Goal: Task Accomplishment & Management: Manage account settings

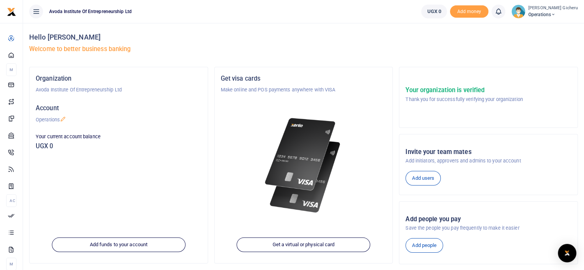
click at [565, 12] on span "Operations" at bounding box center [553, 14] width 50 height 7
click at [528, 55] on link "Applications" at bounding box center [537, 56] width 67 height 11
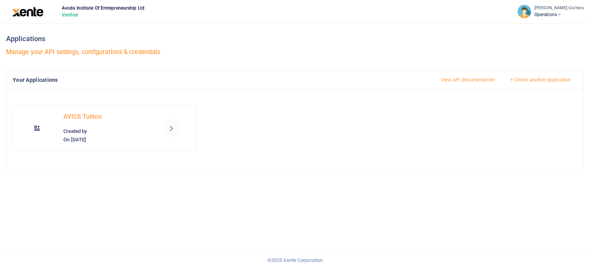
click at [170, 127] on icon at bounding box center [171, 127] width 9 height 9
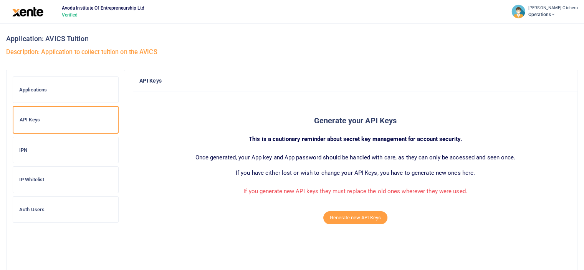
click at [36, 147] on h6 "IPN" at bounding box center [65, 150] width 93 height 6
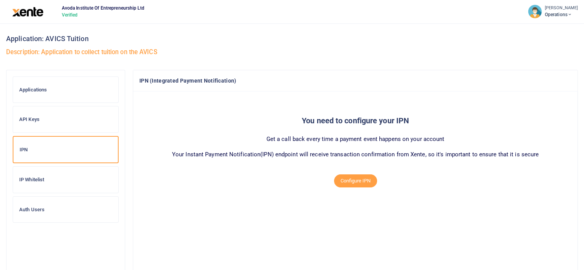
click at [235, 82] on h4 "IPN (Integrated Payment Notification)" at bounding box center [355, 80] width 432 height 8
click at [346, 182] on button "Configure IPN" at bounding box center [355, 180] width 43 height 13
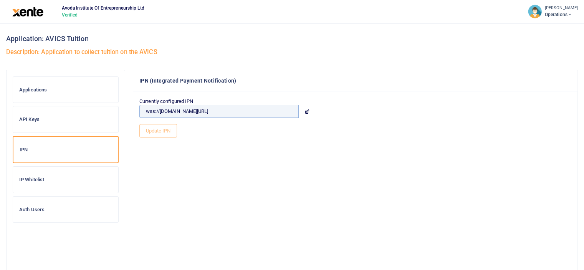
click at [185, 111] on input "wss://avics.io/ws/payments" at bounding box center [218, 111] width 159 height 13
click at [307, 112] on icon at bounding box center [306, 111] width 5 height 5
click at [182, 111] on input "wss://avics.io/ws/payments" at bounding box center [218, 111] width 159 height 13
click at [154, 110] on input "wss://avics.io/xente_hook" at bounding box center [218, 111] width 159 height 13
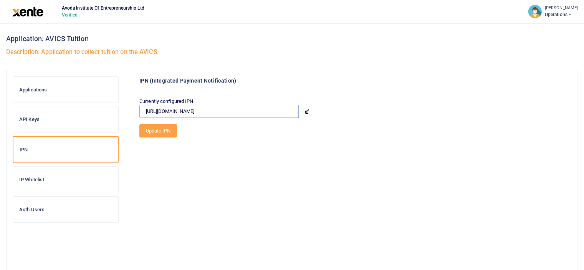
type input "https://avics.io/xente_hook"
click at [160, 130] on button "Update IPN" at bounding box center [158, 130] width 38 height 13
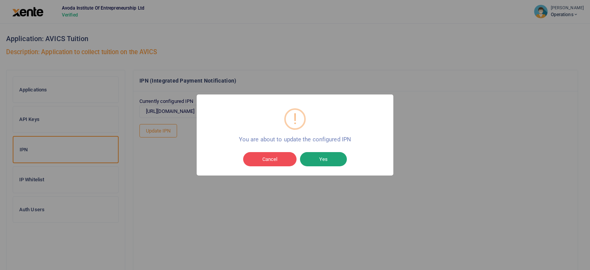
click at [324, 159] on button "Yes" at bounding box center [323, 159] width 47 height 15
